Goal: Task Accomplishment & Management: Complete application form

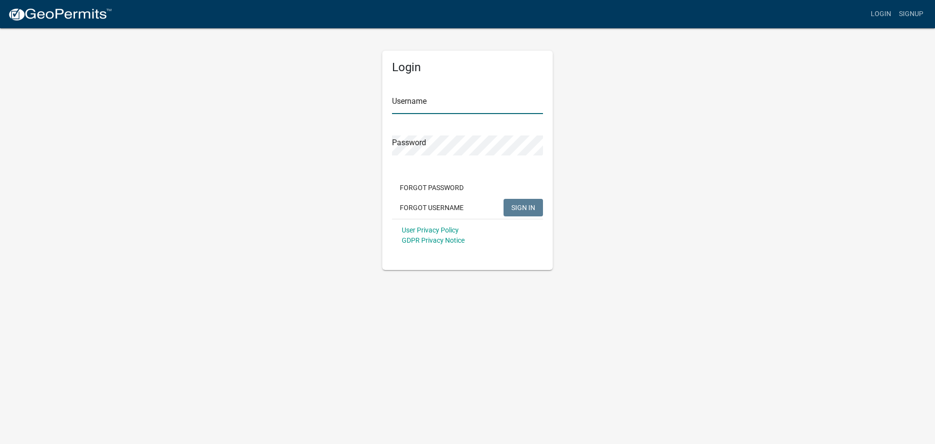
click at [438, 102] on input "Username" at bounding box center [467, 104] width 151 height 20
type input "MYFATHERSLAND"
click at [522, 207] on span "SIGN IN" at bounding box center [523, 207] width 24 height 8
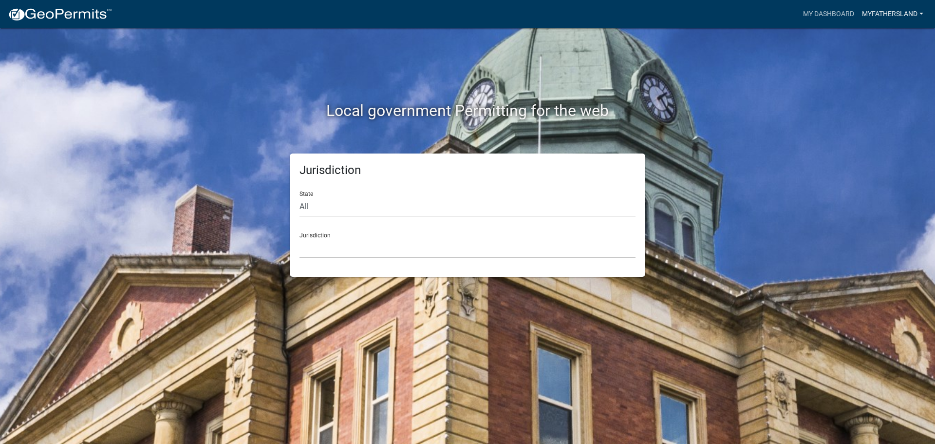
click at [921, 15] on link "MYFATHERSLAND" at bounding box center [892, 14] width 69 height 19
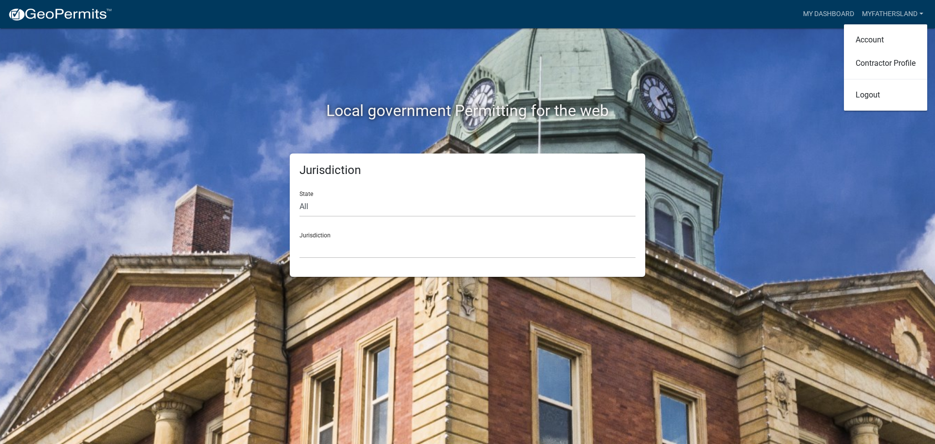
drag, startPoint x: 747, startPoint y: 137, endPoint x: 728, endPoint y: 150, distance: 23.1
click at [747, 137] on div "Local government Permitting for the web Jurisdiction State All [US_STATE] [US_S…" at bounding box center [467, 222] width 935 height 444
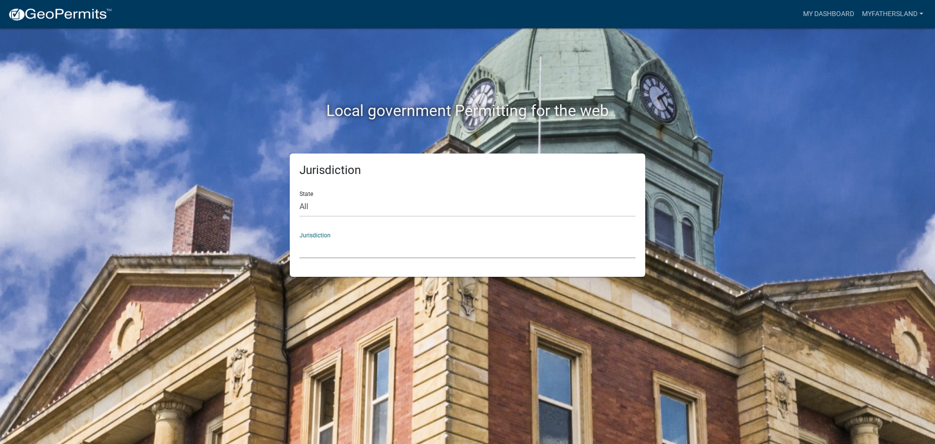
click at [347, 239] on select "[GEOGRAPHIC_DATA], [US_STATE] [GEOGRAPHIC_DATA], [US_STATE][PERSON_NAME][GEOGRA…" at bounding box center [467, 248] width 336 height 20
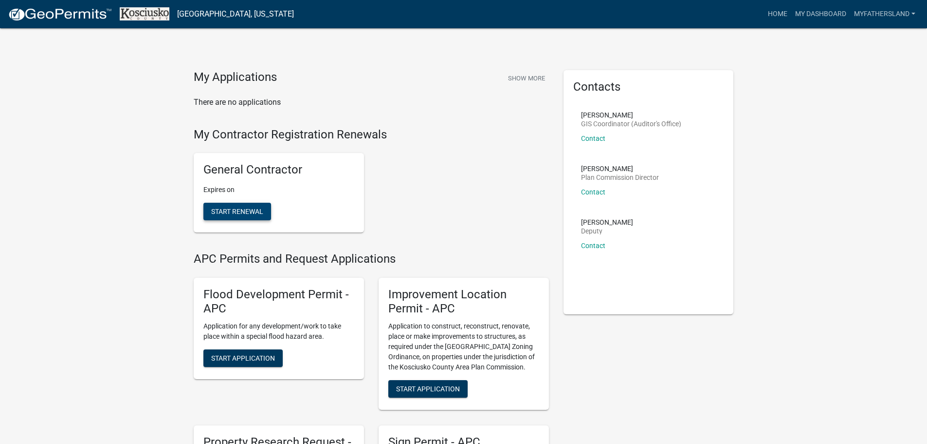
click at [225, 213] on span "Start Renewal" at bounding box center [237, 211] width 52 height 8
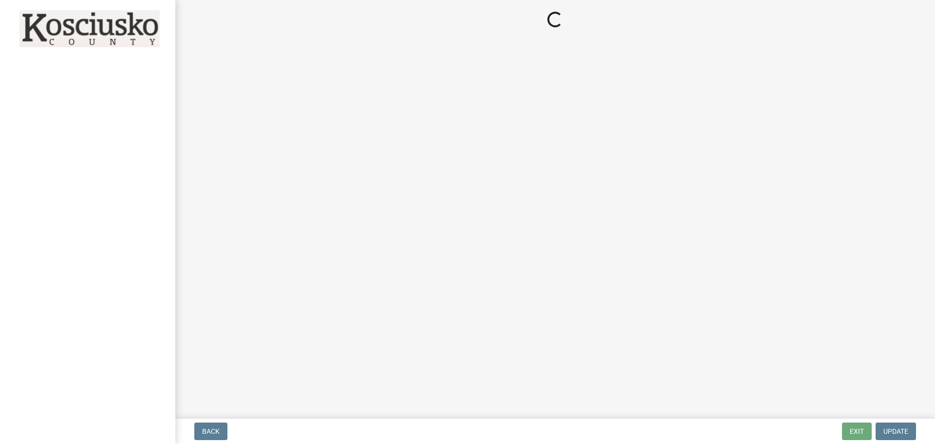
select select "IN"
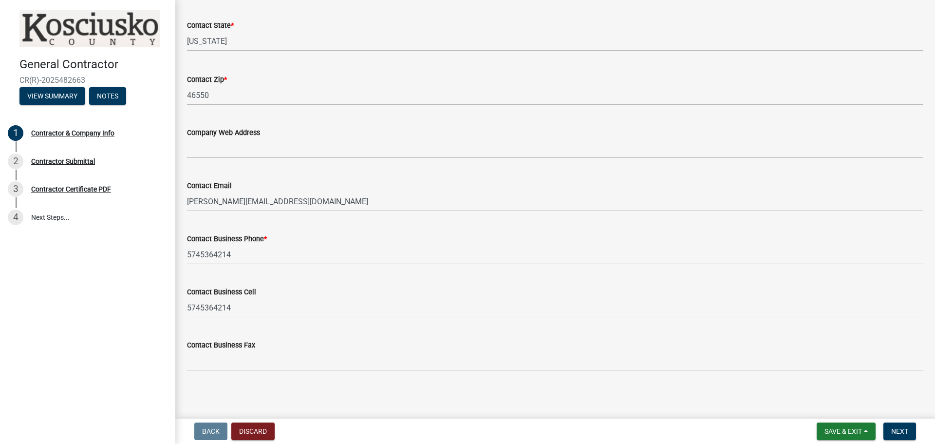
scroll to position [434, 0]
click at [899, 433] on span "Next" at bounding box center [899, 431] width 17 height 8
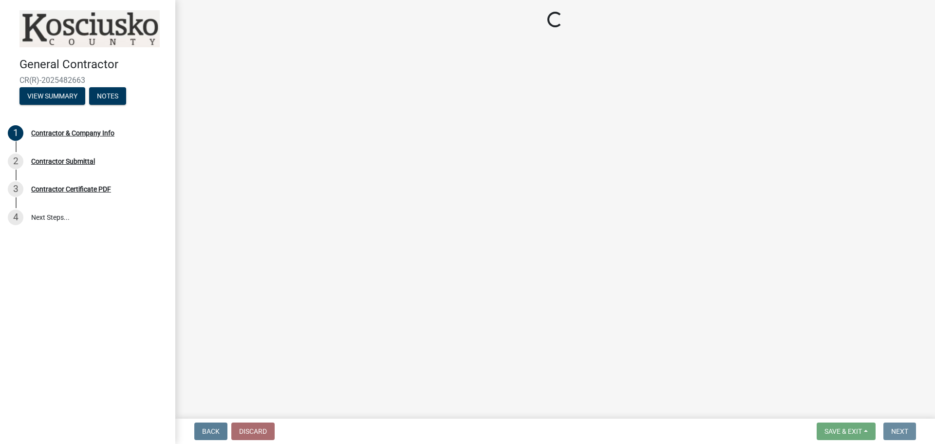
scroll to position [0, 0]
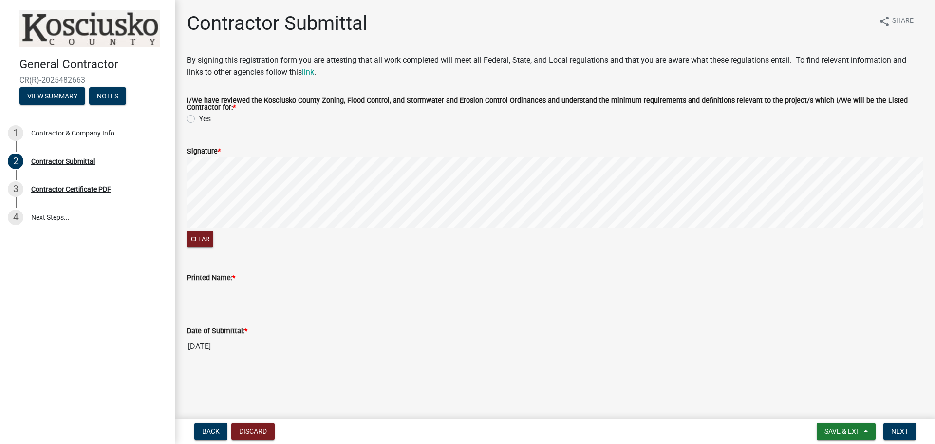
click at [199, 119] on label "Yes" at bounding box center [205, 119] width 12 height 12
click at [199, 119] on input "Yes" at bounding box center [202, 116] width 6 height 6
radio input "true"
click at [219, 152] on span "*" at bounding box center [219, 151] width 3 height 8
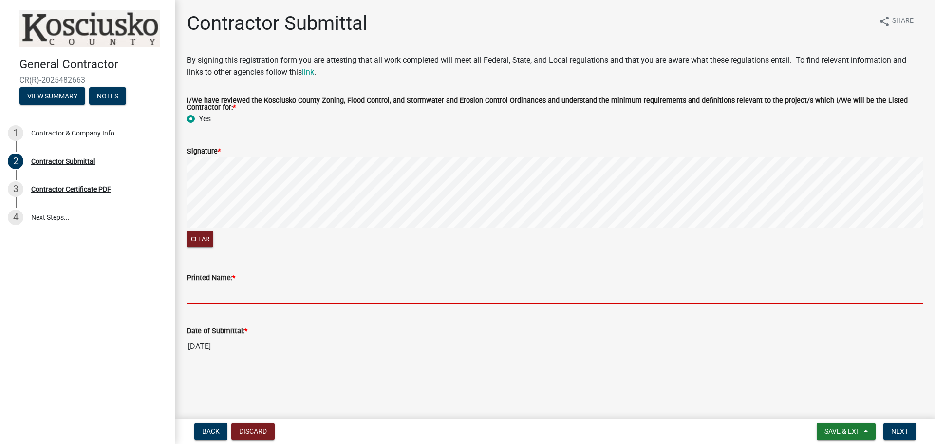
click at [228, 297] on input "Printed Name: *" at bounding box center [555, 293] width 736 height 20
type input "[PERSON_NAME]"
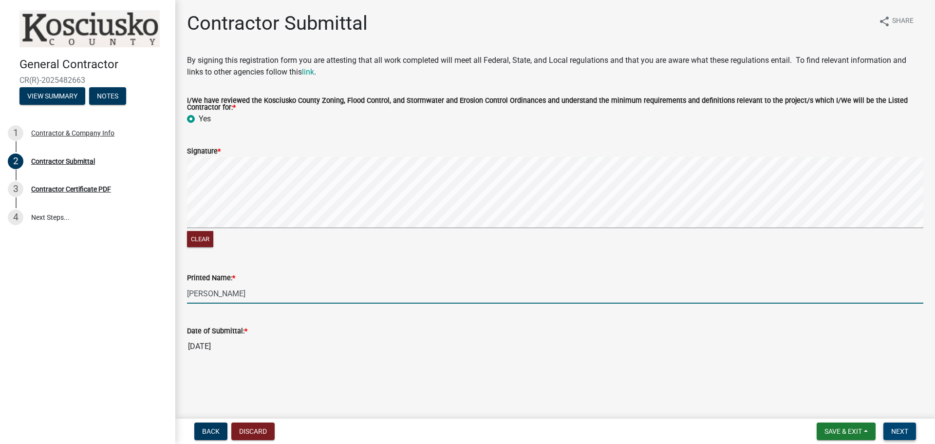
click at [904, 427] on span "Next" at bounding box center [899, 431] width 17 height 8
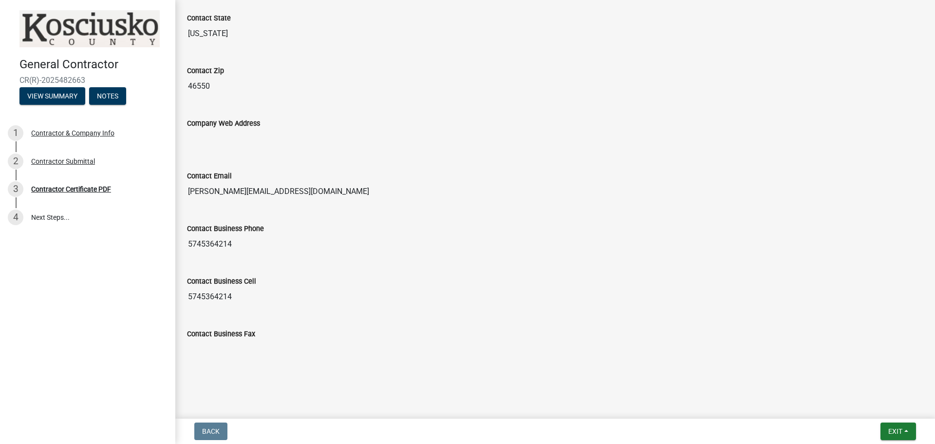
scroll to position [488, 0]
click at [891, 433] on span "Exit" at bounding box center [895, 431] width 14 height 8
click at [863, 381] on button "Save" at bounding box center [877, 381] width 78 height 23
